Goal: Navigation & Orientation: Find specific page/section

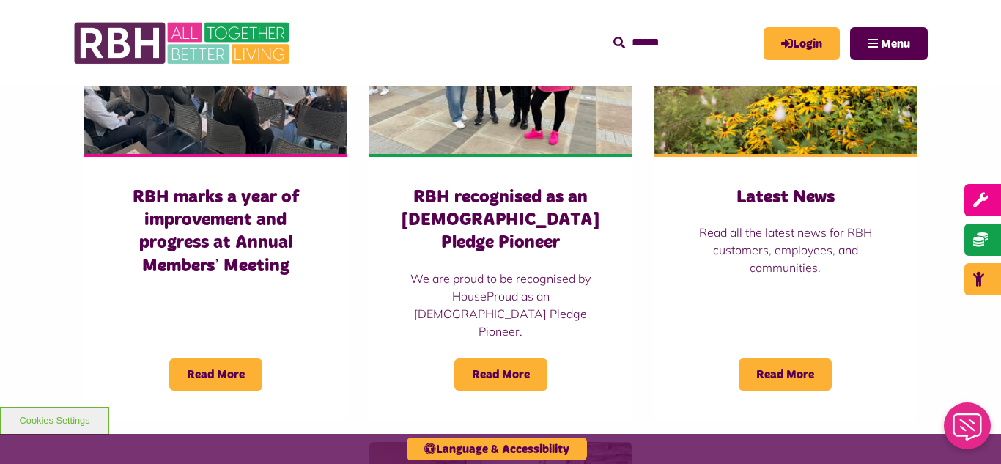
scroll to position [1114, 0]
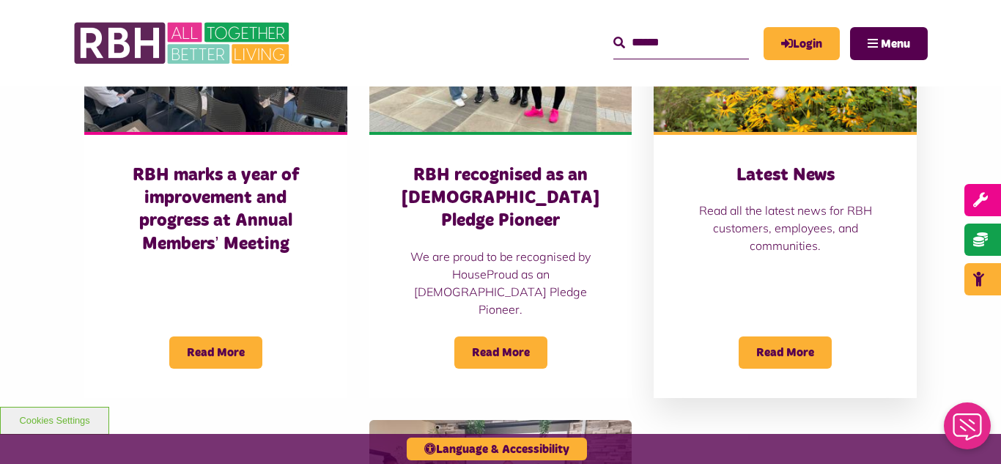
click at [777, 116] on img at bounding box center [785, 50] width 263 height 164
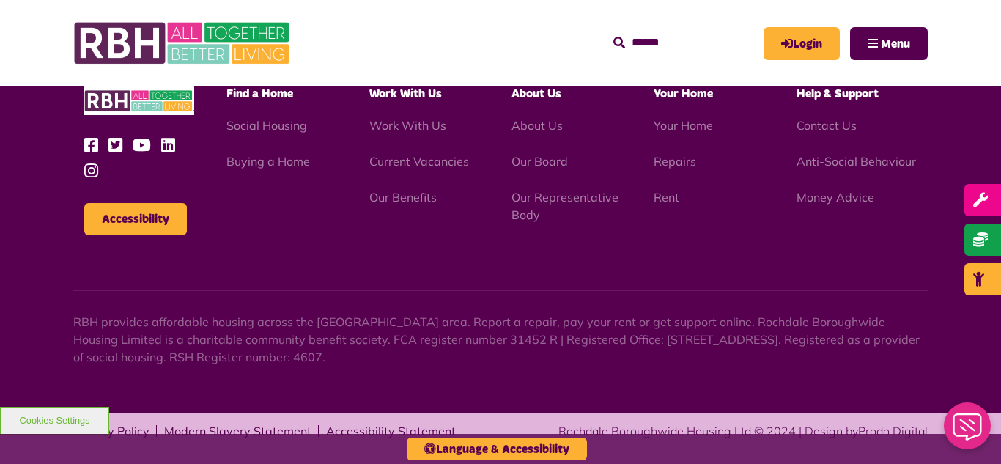
scroll to position [2084, 0]
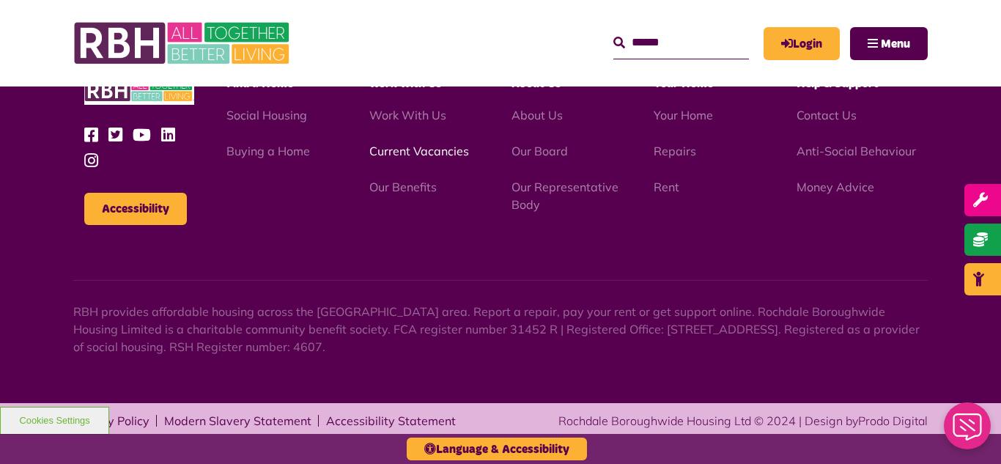
click at [399, 153] on link "Current Vacancies" at bounding box center [419, 151] width 100 height 15
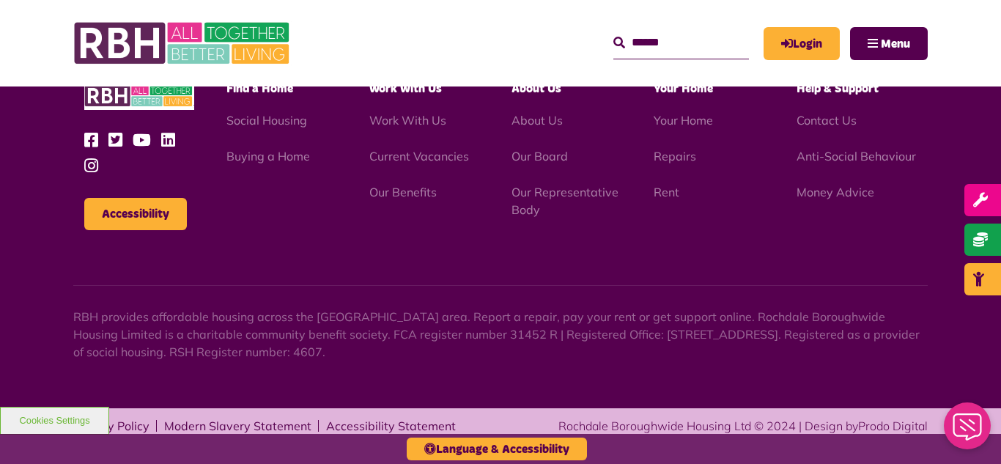
scroll to position [1722, 0]
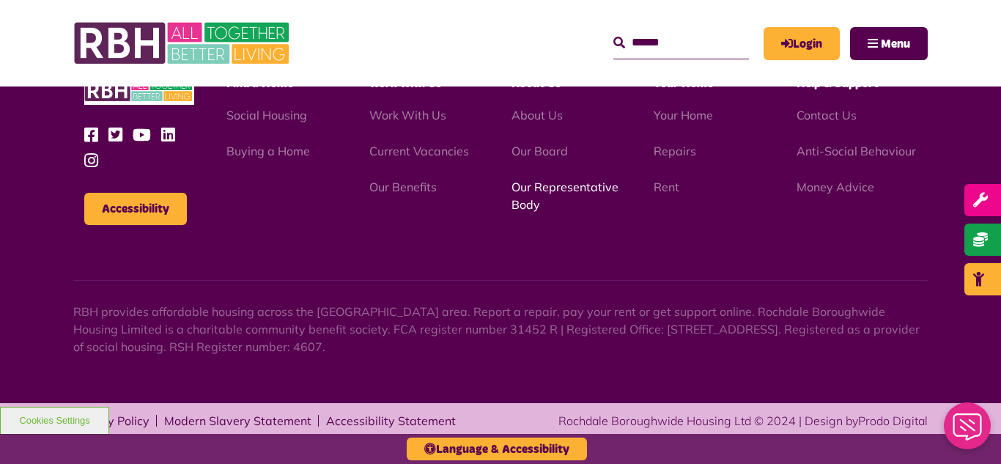
click at [582, 187] on link "Our Representative Body" at bounding box center [564, 195] width 107 height 32
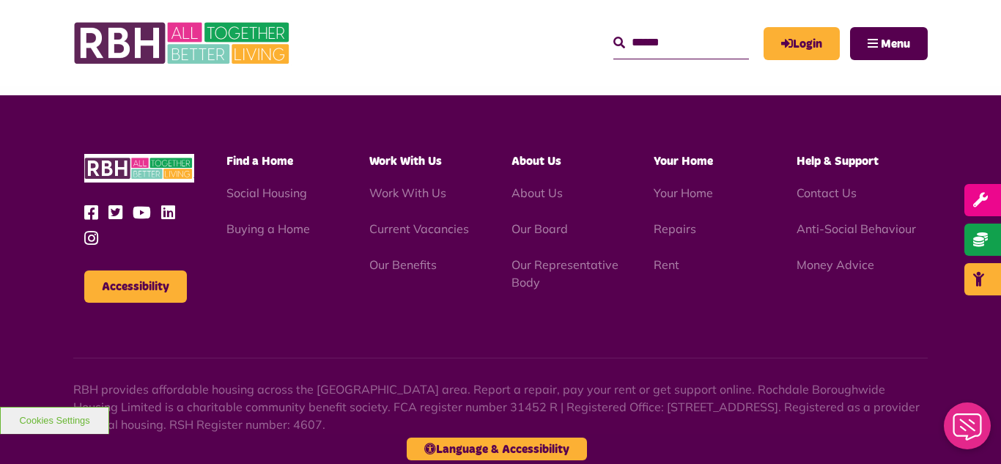
scroll to position [4254, 0]
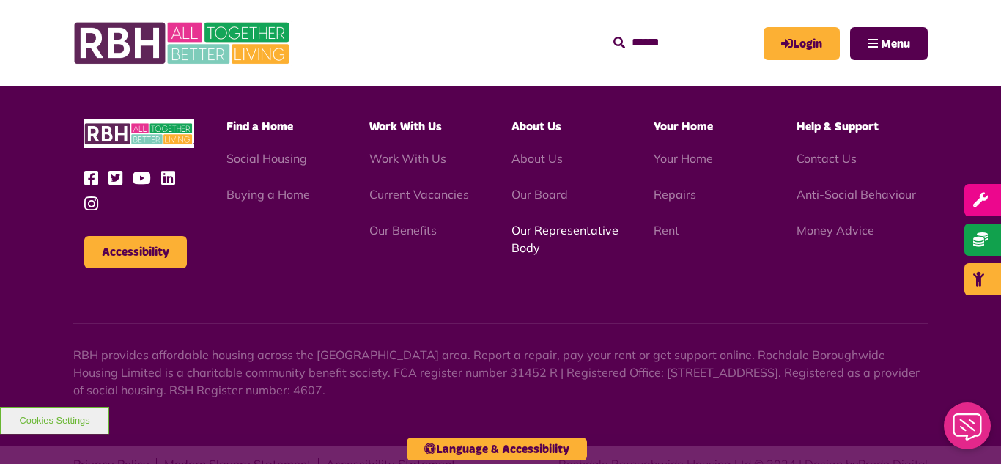
click at [536, 223] on link "Our Representative Body" at bounding box center [564, 239] width 107 height 32
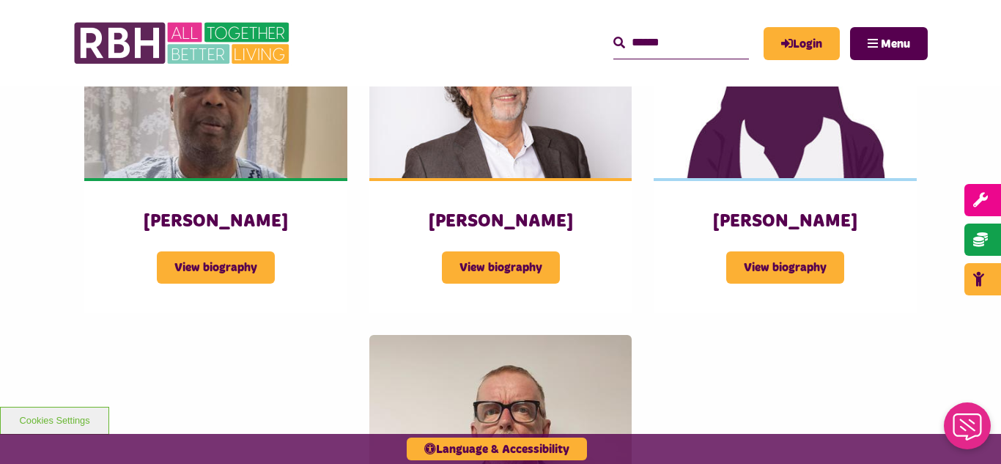
scroll to position [1817, 0]
